Goal: Information Seeking & Learning: Learn about a topic

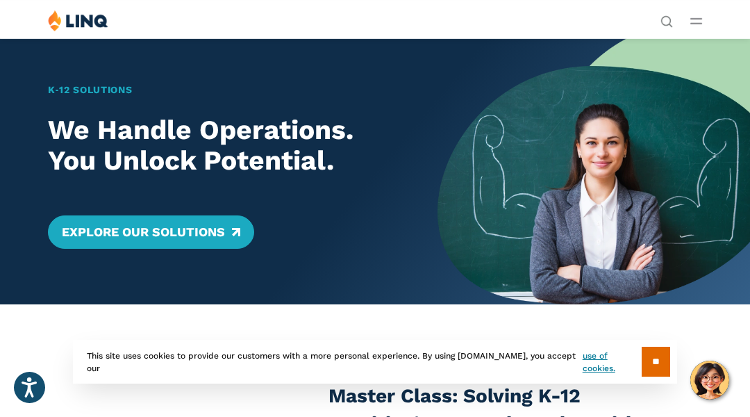
click at [69, 69] on div "K‑12 Solutions We Handle Operations. You Unlock Potential. Explore Our Solutions" at bounding box center [218, 171] width 437 height 266
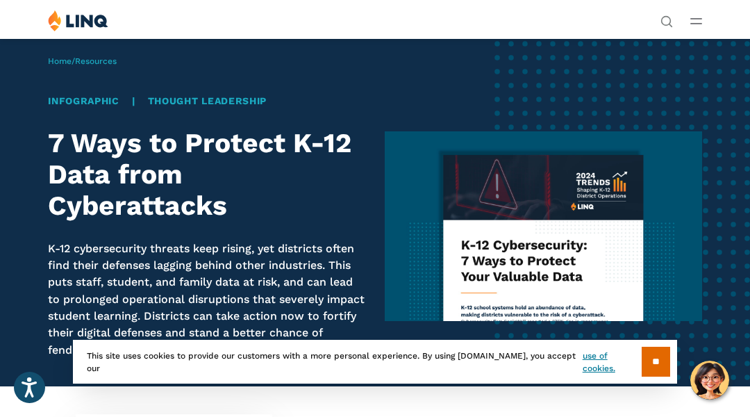
click at [69, 69] on div "Home / Resources Infographic | Thought Leadership 7 Ways to Protect K-12 Data f…" at bounding box center [375, 212] width 750 height 348
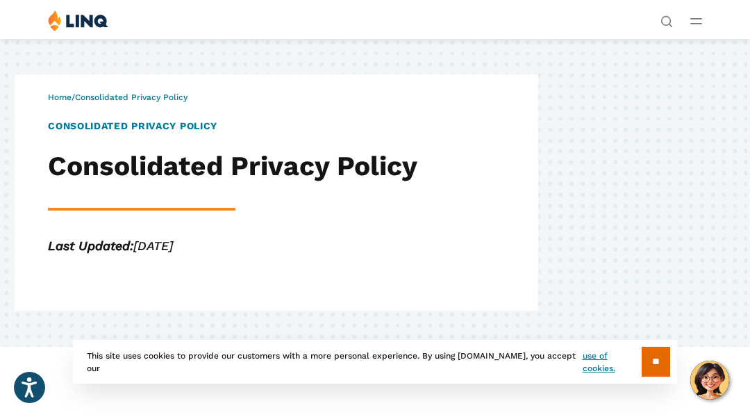
click at [69, 69] on div "Home / Consolidated Privacy Policy Consolidated Privacy Policy Consolidated Pri…" at bounding box center [375, 192] width 750 height 308
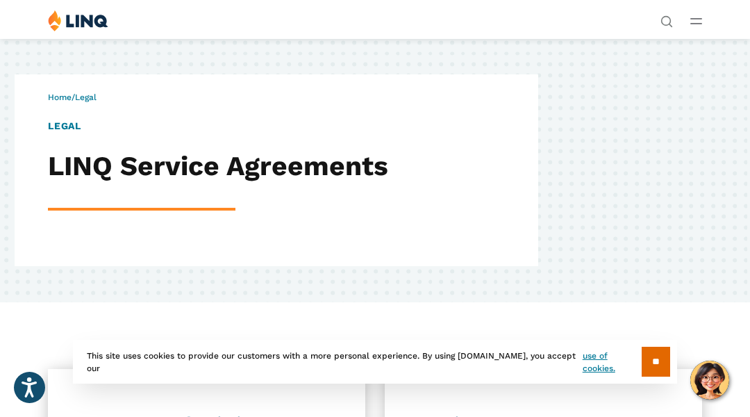
click at [69, 69] on div "Home / Legal LEGAL LINQ Service Agreements" at bounding box center [375, 170] width 750 height 264
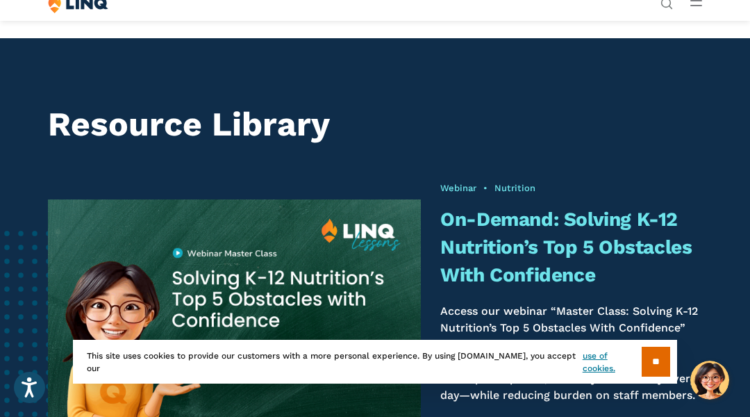
scroll to position [780, 0]
